Goal: Browse casually: Explore the website without a specific task or goal

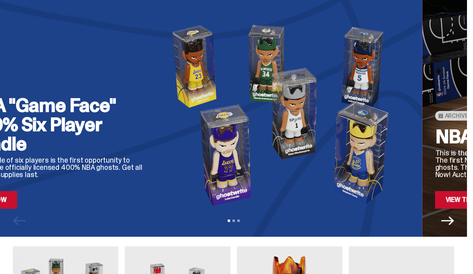
scroll to position [49, 0]
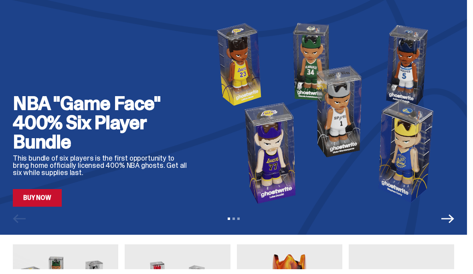
click at [46, 195] on link "Buy Now" at bounding box center [37, 203] width 49 height 18
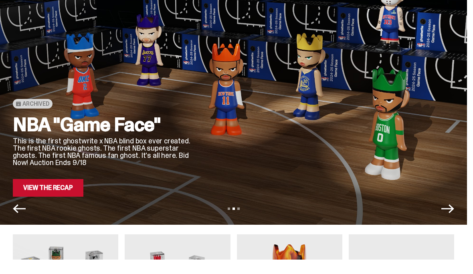
click at [62, 194] on link "View the Recap" at bounding box center [48, 203] width 71 height 18
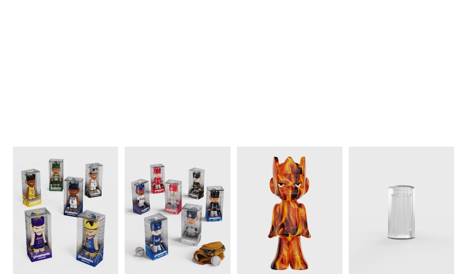
scroll to position [728, 0]
